Goal: Task Accomplishment & Management: Manage account settings

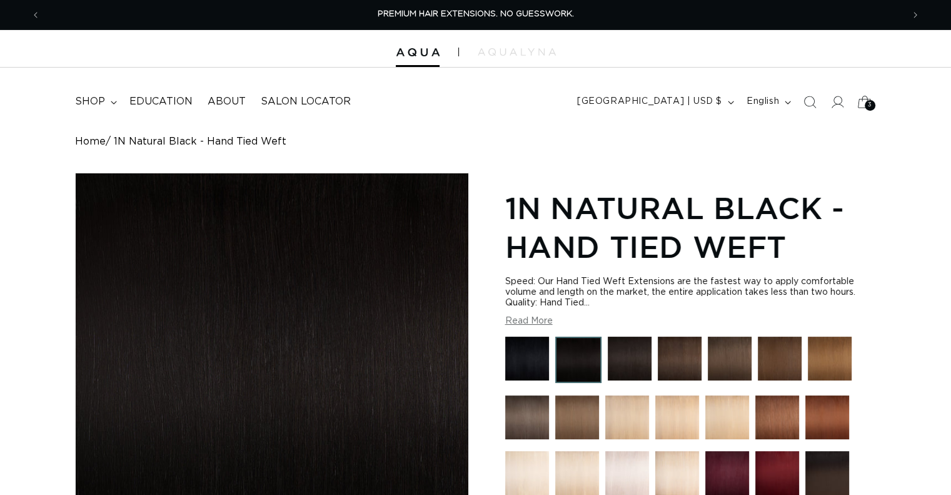
click at [864, 99] on icon at bounding box center [865, 102] width 14 height 12
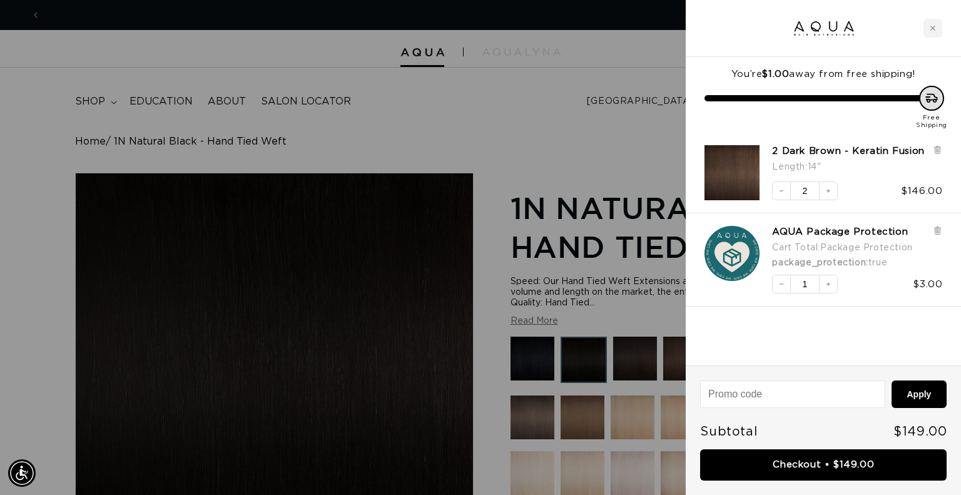
scroll to position [0, 872]
click at [938, 151] on icon at bounding box center [936, 149] width 3 height 6
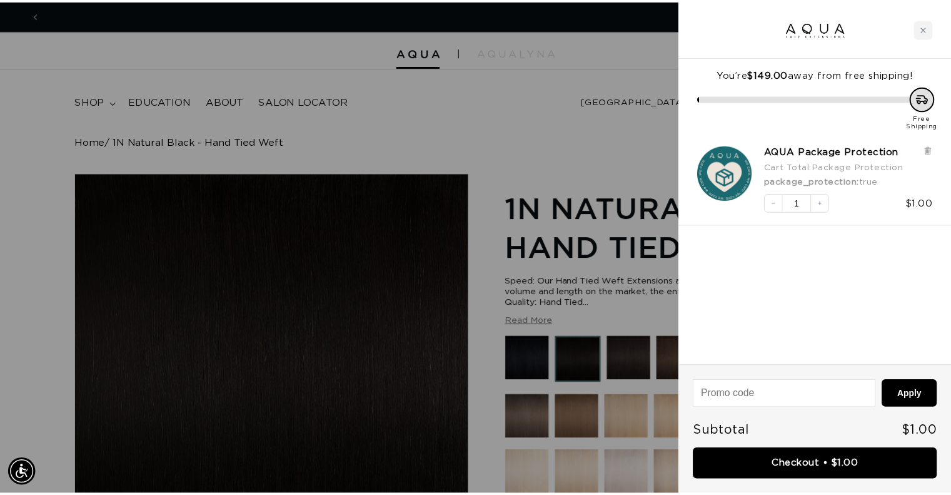
scroll to position [0, 1743]
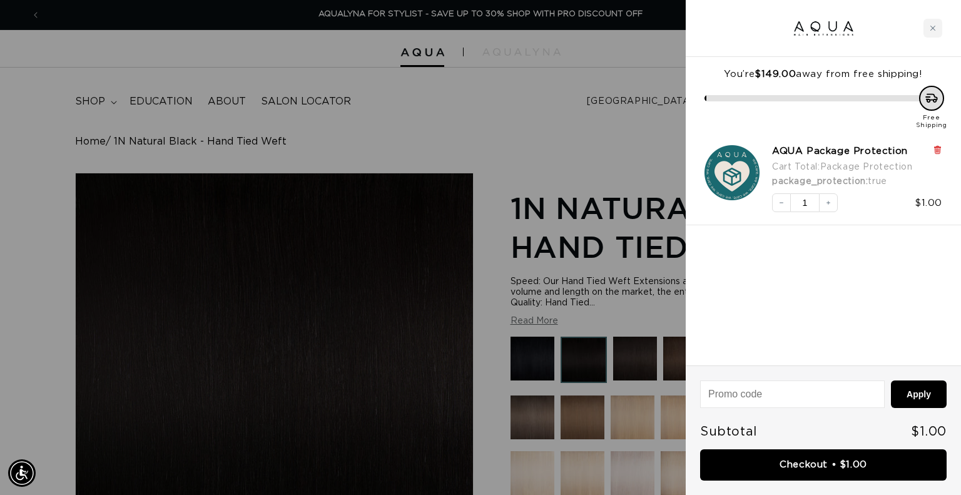
click at [934, 152] on icon at bounding box center [936, 149] width 9 height 9
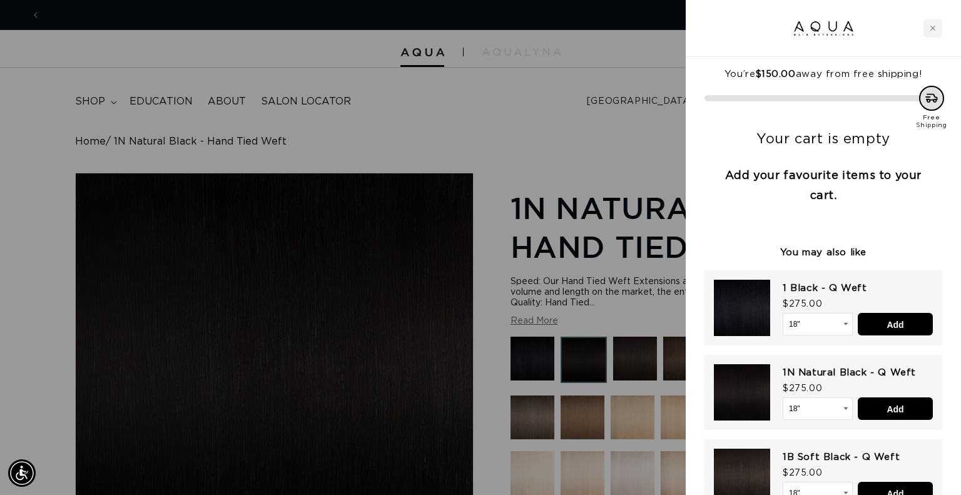
click at [441, 136] on div at bounding box center [480, 247] width 961 height 495
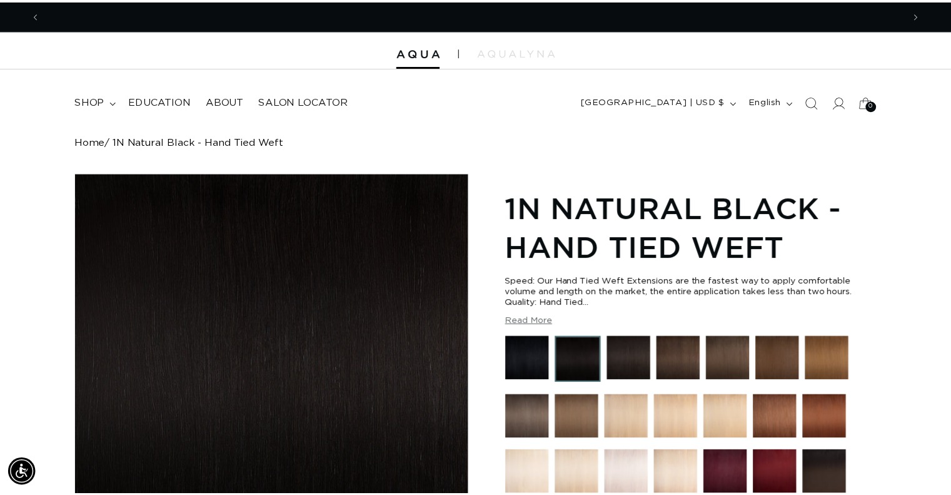
scroll to position [0, 0]
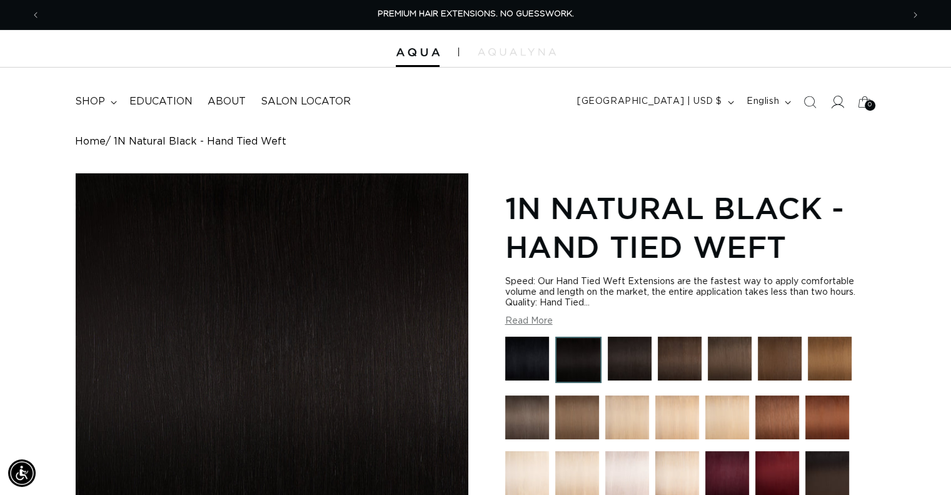
click at [838, 104] on icon at bounding box center [836, 101] width 13 height 13
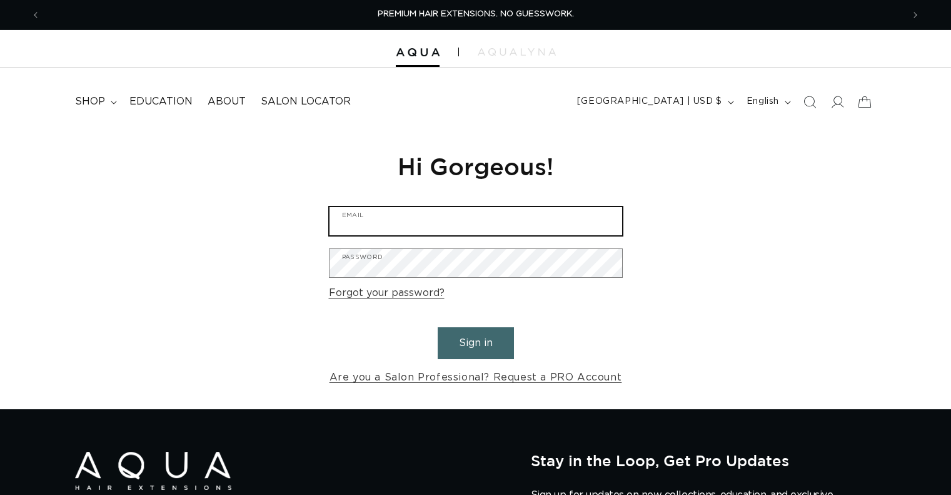
type input "kathryns@blushsalonfargo.com"
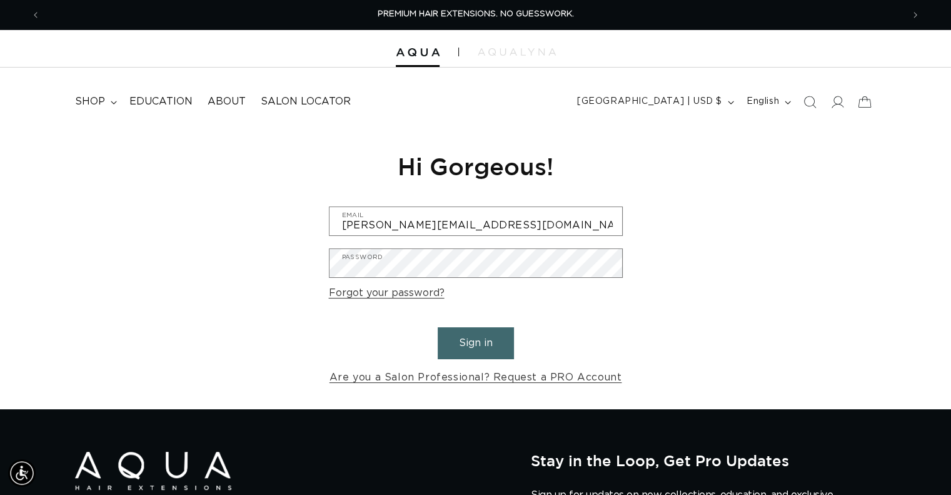
click at [443, 335] on button "Sign in" at bounding box center [476, 343] width 76 height 32
